Goal: Information Seeking & Learning: Find specific fact

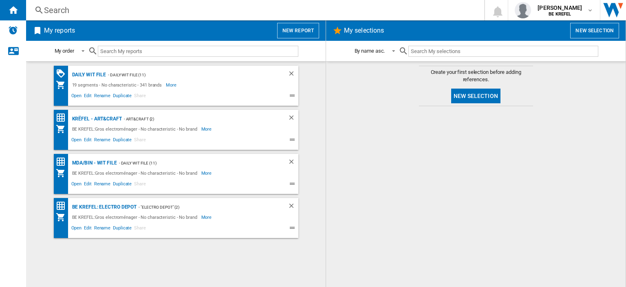
click at [52, 11] on div "Search" at bounding box center [253, 9] width 419 height 11
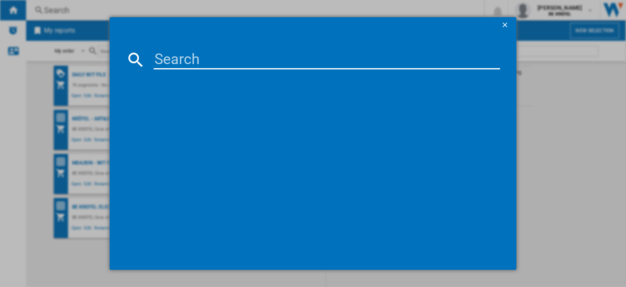
click at [162, 55] on input at bounding box center [327, 60] width 346 height 20
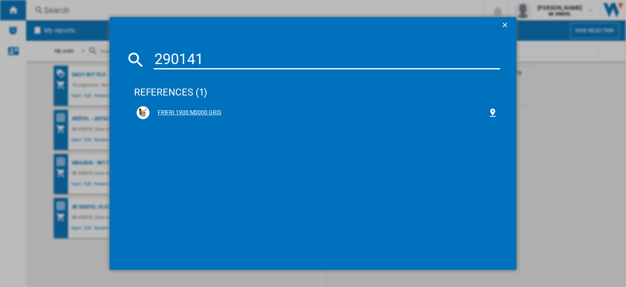
type input "290141"
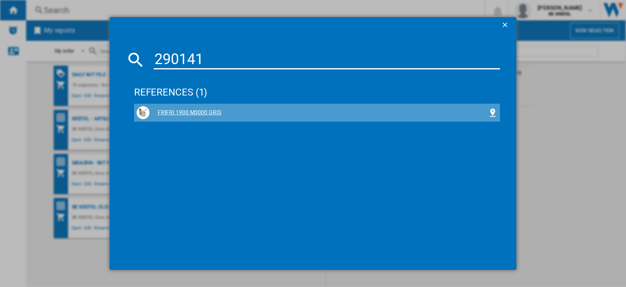
click at [209, 114] on div "FRIFRI 1900 M3000 GRIS" at bounding box center [319, 112] width 338 height 8
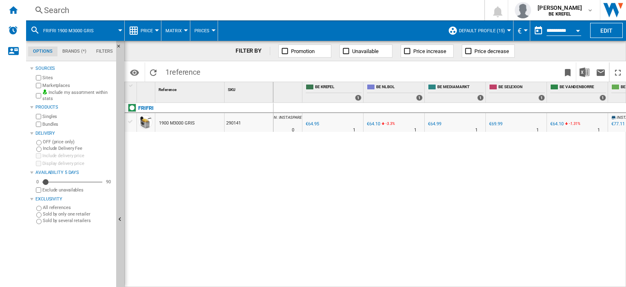
scroll to position [0, 135]
click at [82, 11] on div "Search" at bounding box center [253, 9] width 419 height 11
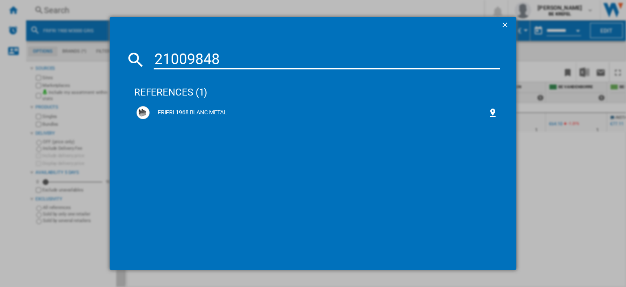
type input "21009848"
click at [181, 112] on div "FRIFRI 1968 BLANC METAL" at bounding box center [319, 112] width 338 height 8
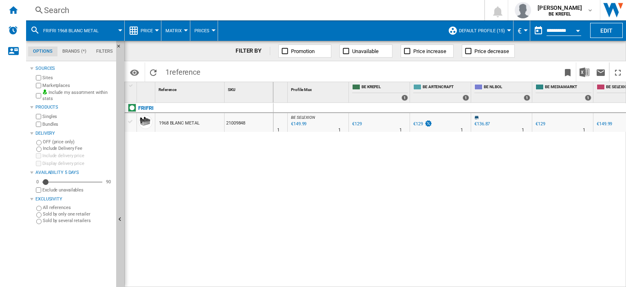
click at [118, 10] on div "Search" at bounding box center [253, 9] width 419 height 11
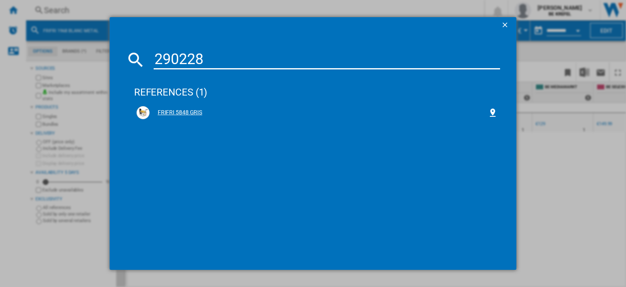
type input "290228"
click at [160, 112] on div "FRIFRI 5848 GRIS" at bounding box center [319, 112] width 338 height 8
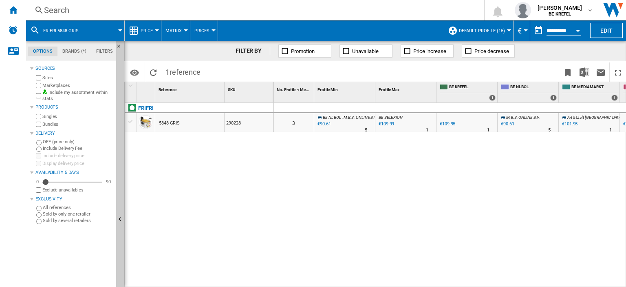
scroll to position [0, 22]
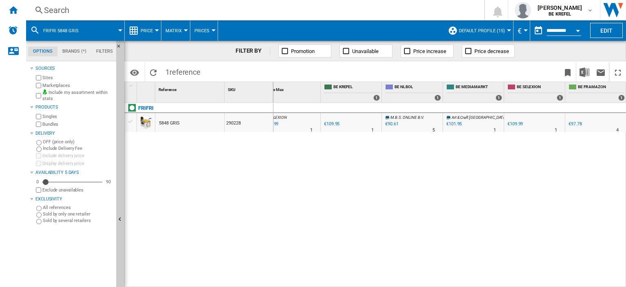
click at [393, 124] on div "€90.61" at bounding box center [391, 123] width 13 height 5
click at [75, 13] on div "Search" at bounding box center [253, 9] width 419 height 11
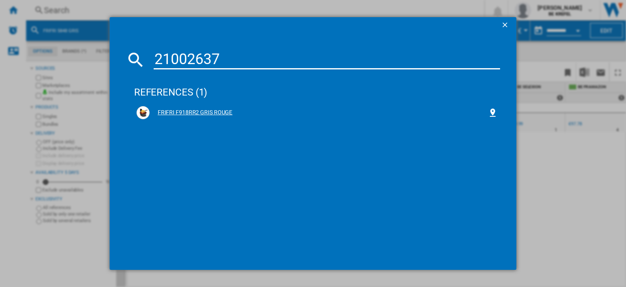
type input "21002637"
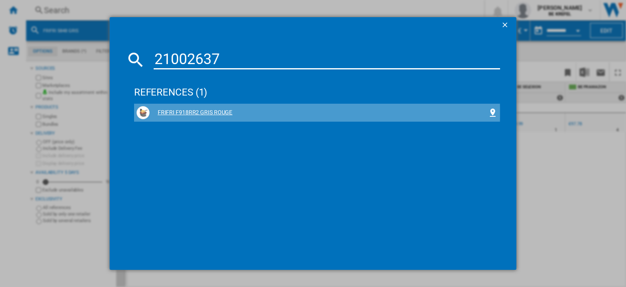
click at [181, 113] on div "FRIFRI F918RR2 GRIS ROUGE" at bounding box center [319, 112] width 338 height 8
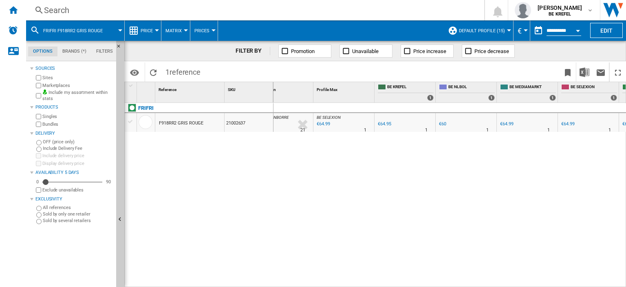
scroll to position [0, 88]
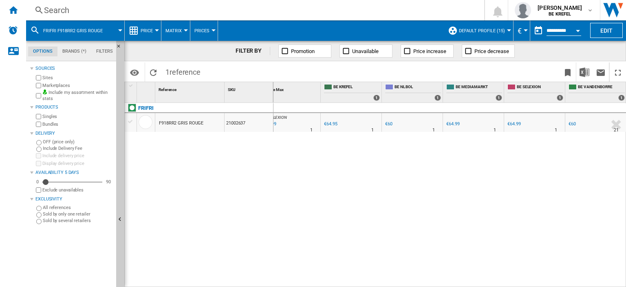
click at [70, 9] on div "Search" at bounding box center [253, 9] width 419 height 11
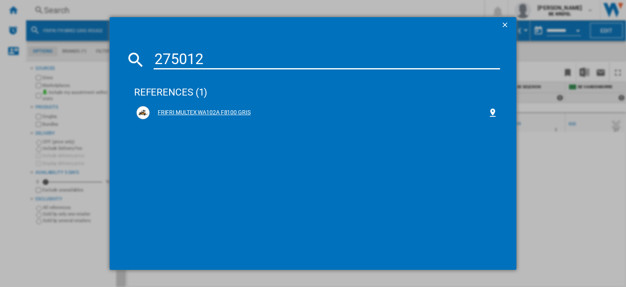
type input "275012"
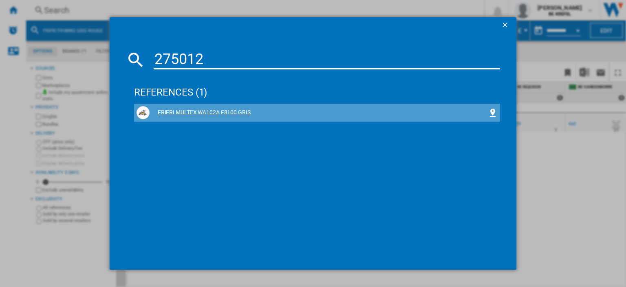
click at [220, 110] on div "FRIFRI MULTEX WA102A F8100 GRIS" at bounding box center [319, 112] width 338 height 8
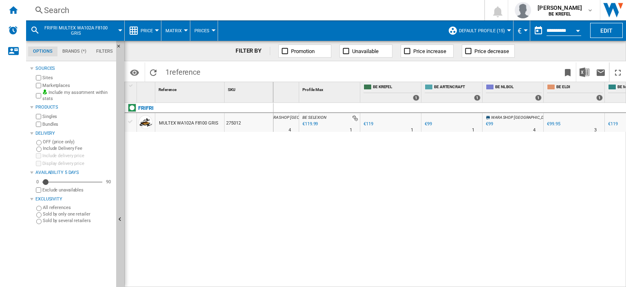
scroll to position [0, 114]
